Goal: Information Seeking & Learning: Check status

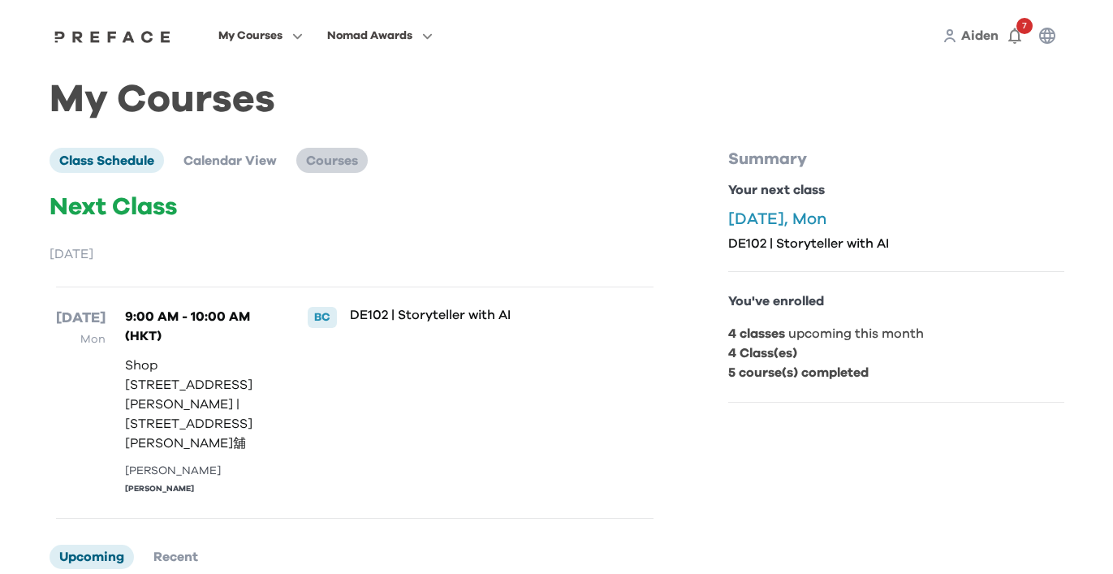
click at [339, 171] on li "Courses" at bounding box center [331, 160] width 71 height 24
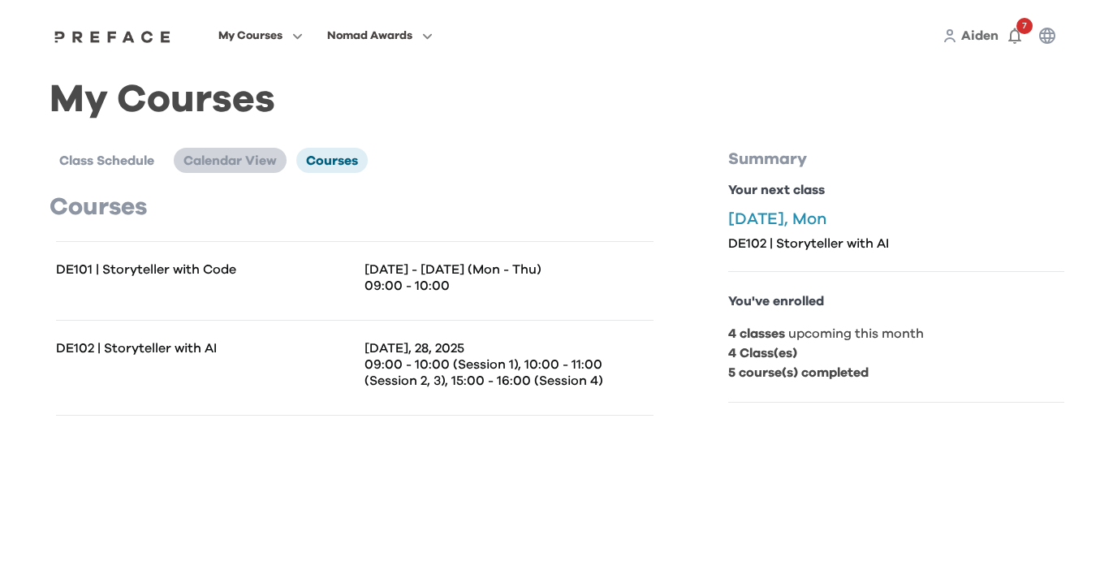
click at [231, 157] on span "Calendar View" at bounding box center [230, 160] width 93 height 13
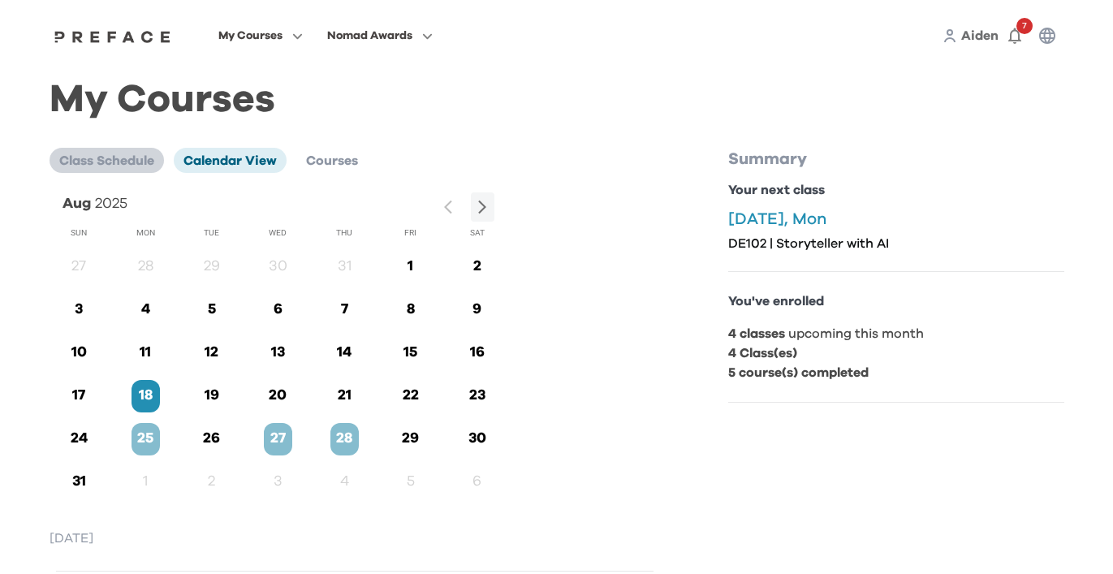
click at [144, 157] on span "Class Schedule" at bounding box center [106, 160] width 95 height 13
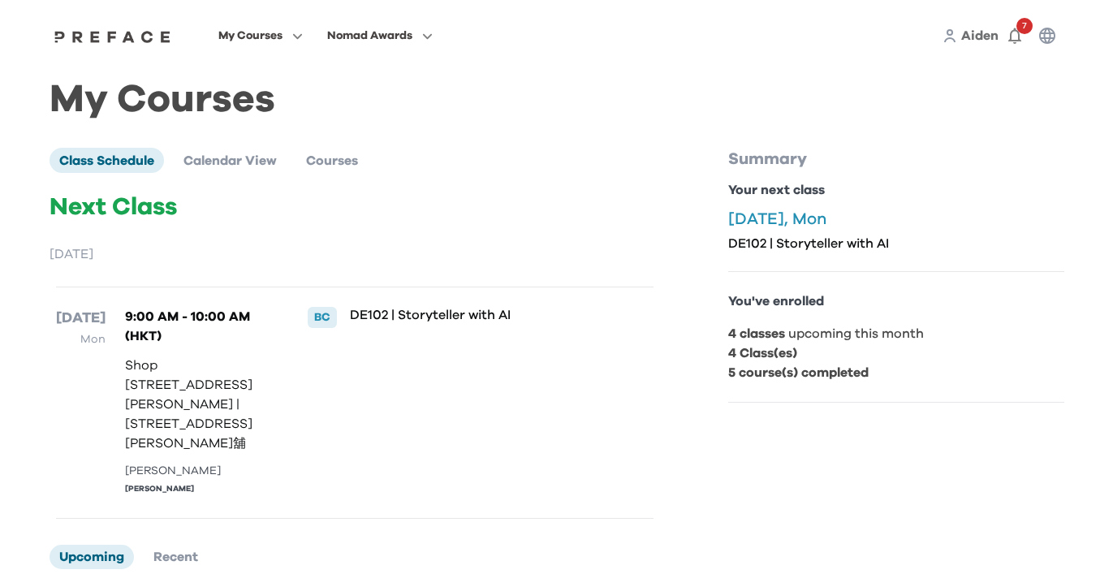
click at [469, 318] on p "DE102 | Storyteller with AI" at bounding box center [474, 315] width 249 height 16
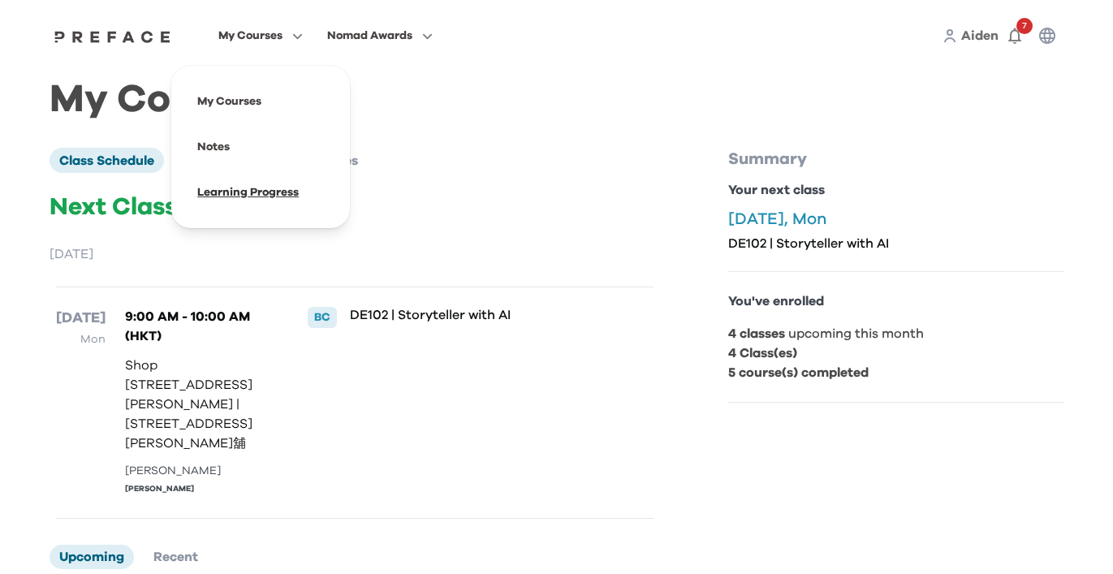
click at [265, 188] on span at bounding box center [260, 192] width 153 height 45
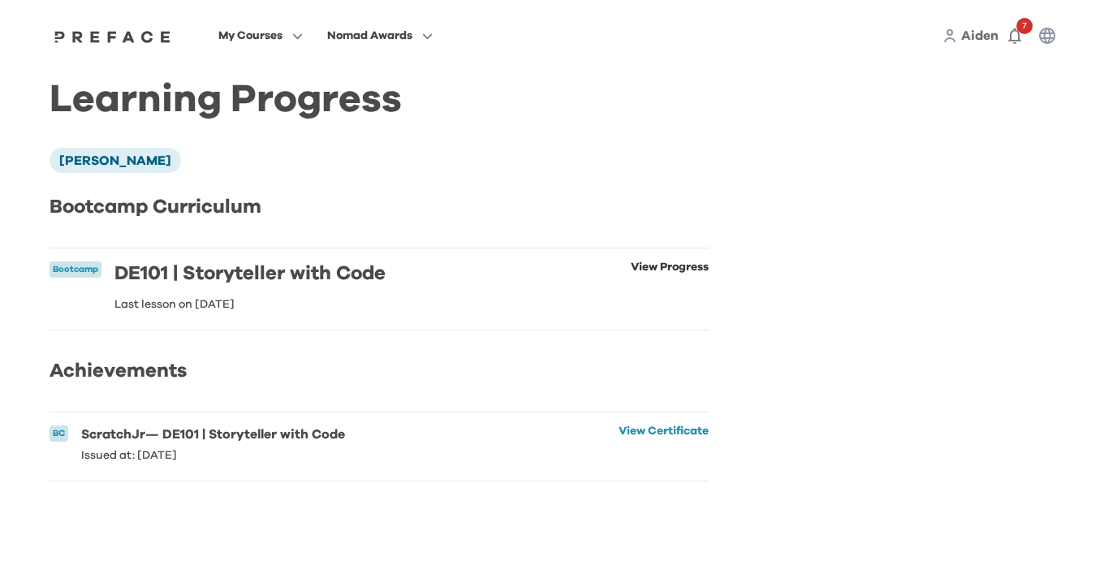
click at [689, 264] on link "View Progress" at bounding box center [670, 285] width 78 height 49
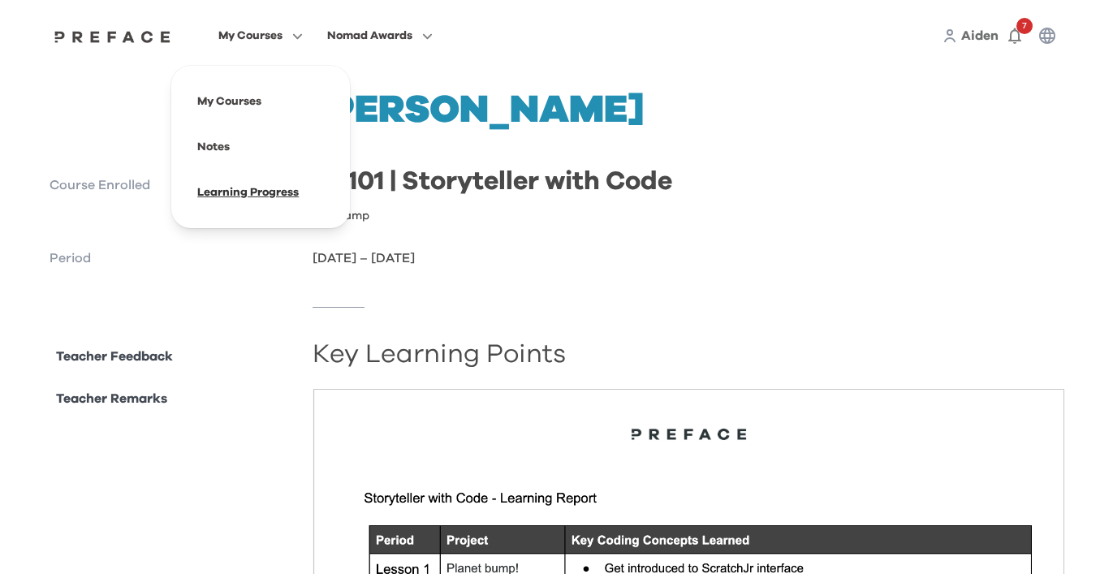
click at [278, 184] on span at bounding box center [260, 192] width 153 height 45
